Goal: Find specific page/section: Find specific page/section

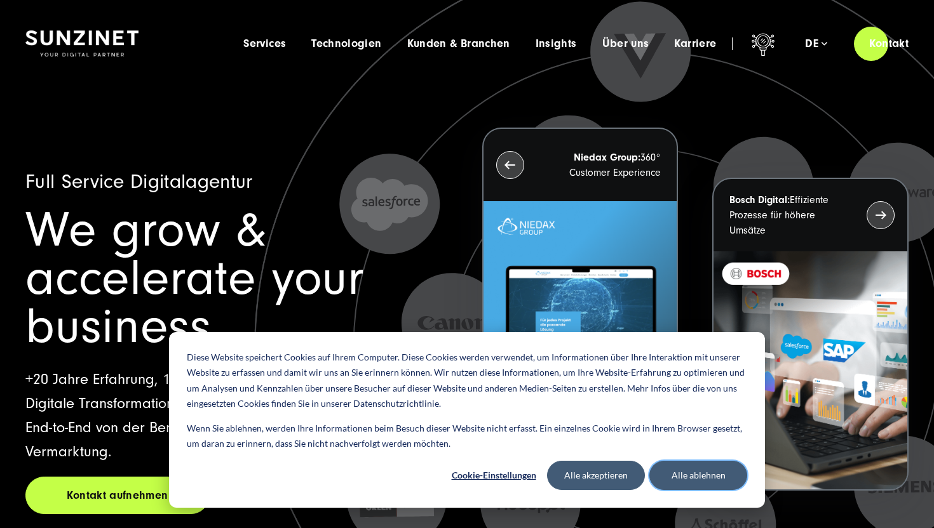
click at [671, 468] on button "Alle ablehnen" at bounding box center [698, 475] width 98 height 29
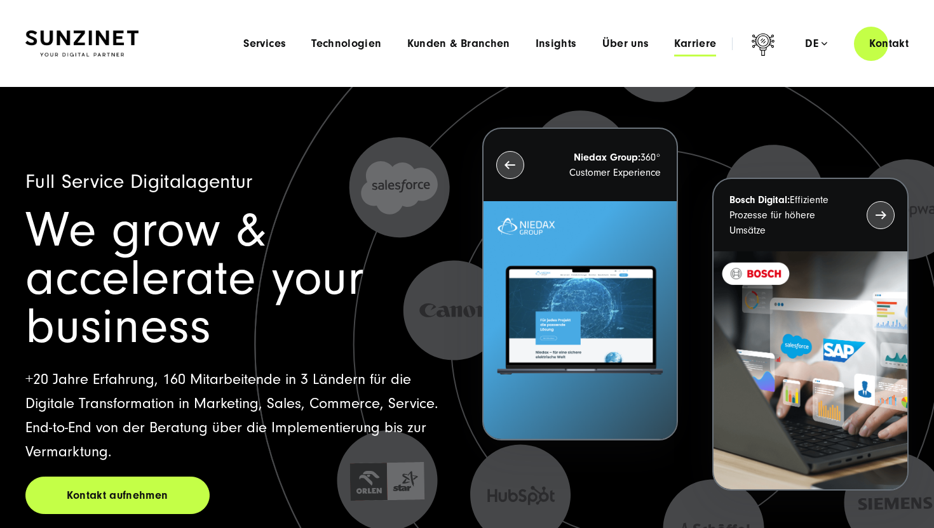
click at [692, 44] on span "Karriere" at bounding box center [695, 43] width 42 height 13
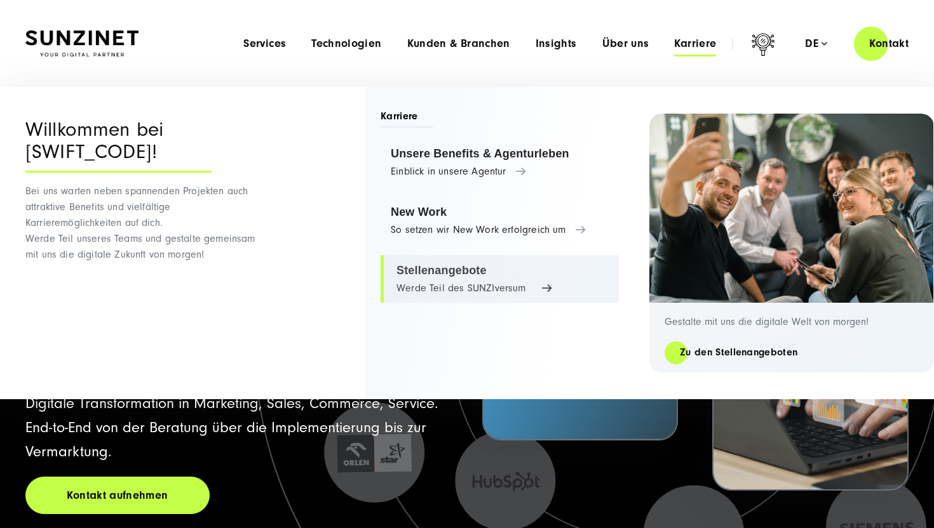
click at [447, 284] on link "Stellenangebote Werde Teil des SUNZIversum" at bounding box center [499, 279] width 238 height 48
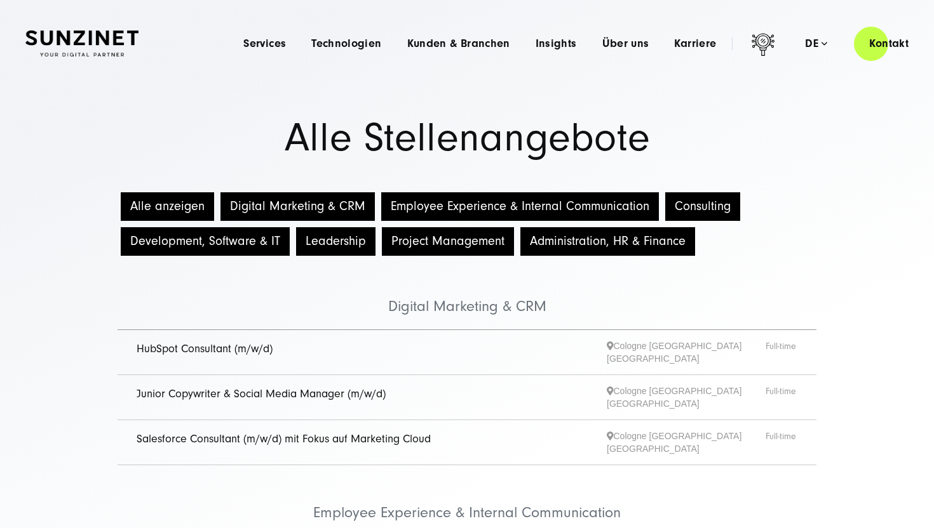
click at [326, 206] on button "Digital Marketing & CRM" at bounding box center [297, 206] width 154 height 29
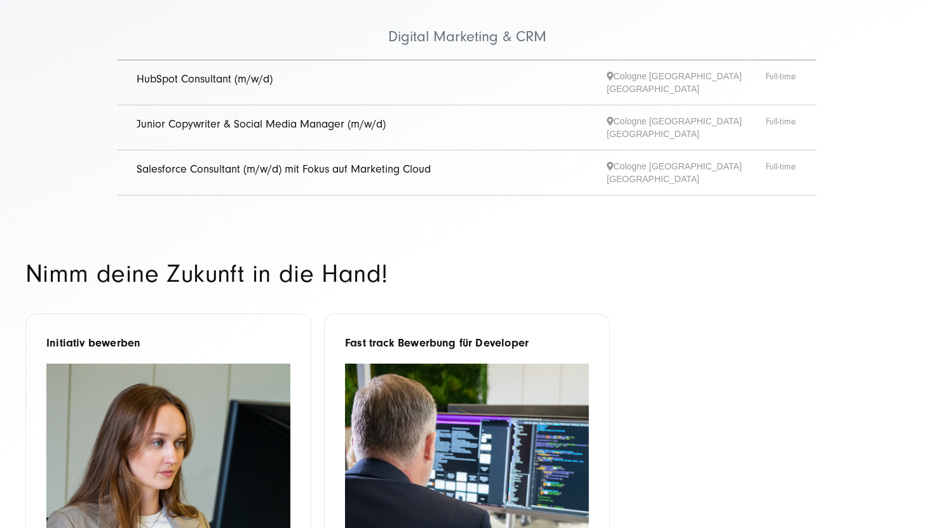
scroll to position [287, 0]
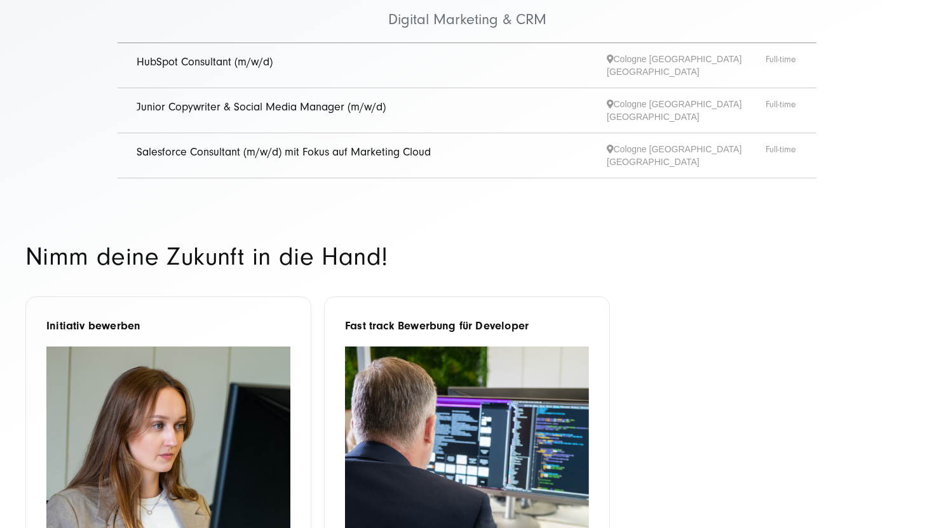
click at [363, 51] on li "HubSpot Consultant (m/w/d) Cologne Hamburg Innsbruck Full-time" at bounding box center [467, 65] width 699 height 45
click at [226, 68] on span "HubSpot Consultant (m/w/d)" at bounding box center [372, 65] width 470 height 25
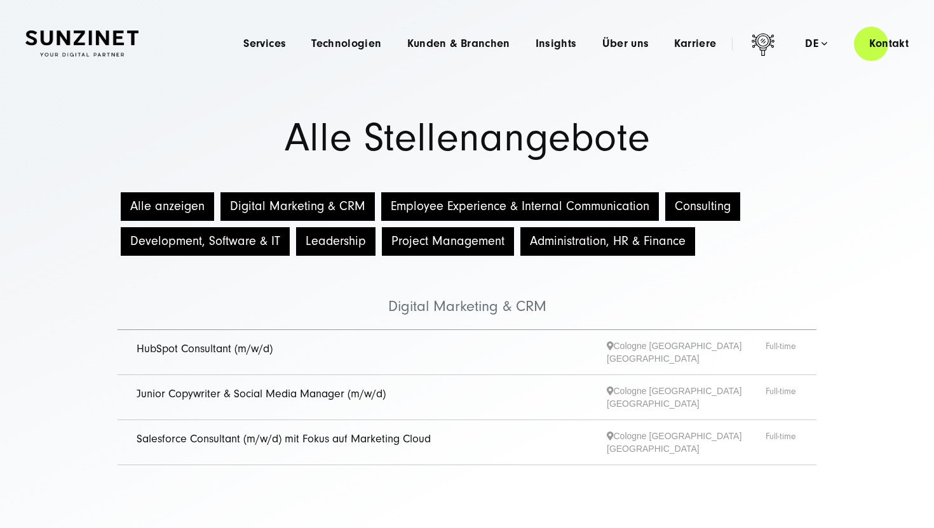
scroll to position [0, 0]
click at [199, 363] on li "HubSpot Consultant (m/w/d) Cologne Hamburg Innsbruck Full-time" at bounding box center [467, 352] width 699 height 45
click at [198, 335] on li "HubSpot Consultant (m/w/d) Cologne Hamburg Innsbruck Full-time" at bounding box center [467, 352] width 699 height 45
click at [189, 349] on link "HubSpot Consultant (m/w/d)" at bounding box center [205, 348] width 136 height 13
